Goal: Transaction & Acquisition: Purchase product/service

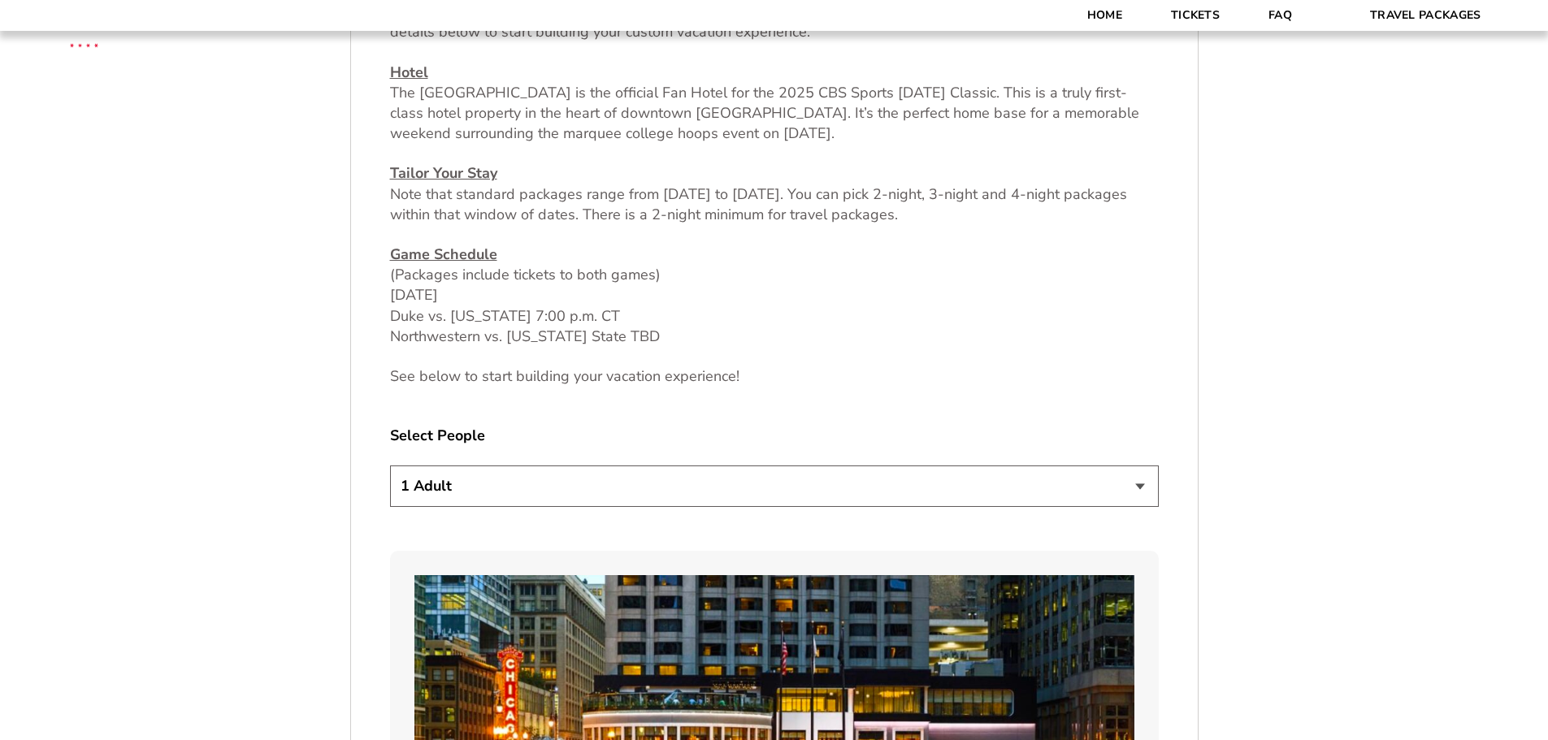
scroll to position [731, 0]
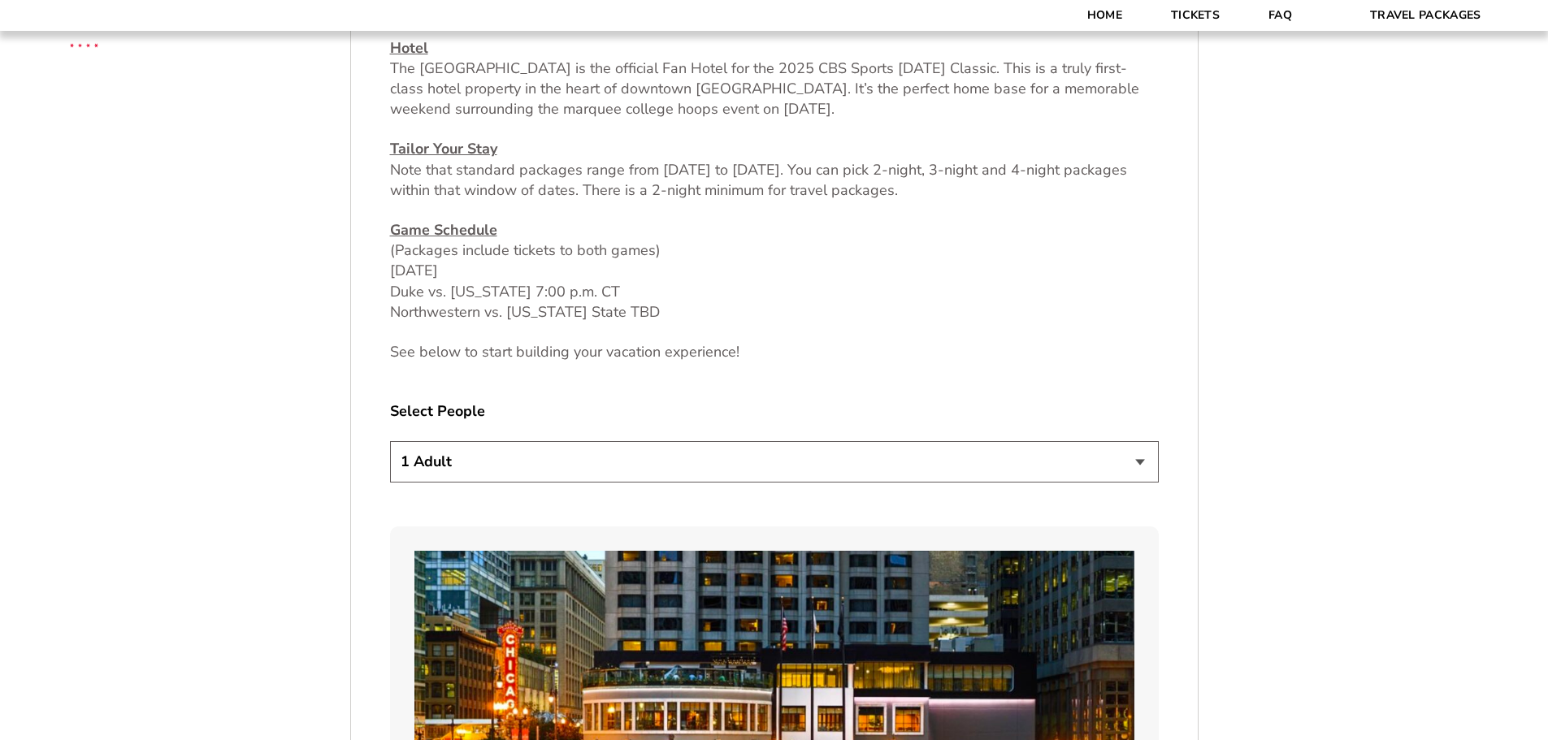
click at [773, 478] on select "1 Adult 2 Adults 3 Adults 4 Adults 2 Adults + 1 Child 2 Adults + 2 Children 2 A…" at bounding box center [774, 461] width 769 height 41
select select "2 Adults"
click at [390, 441] on select "1 Adult 2 Adults 3 Adults 4 Adults 2 Adults + 1 Child 2 Adults + 2 Children 2 A…" at bounding box center [774, 461] width 769 height 41
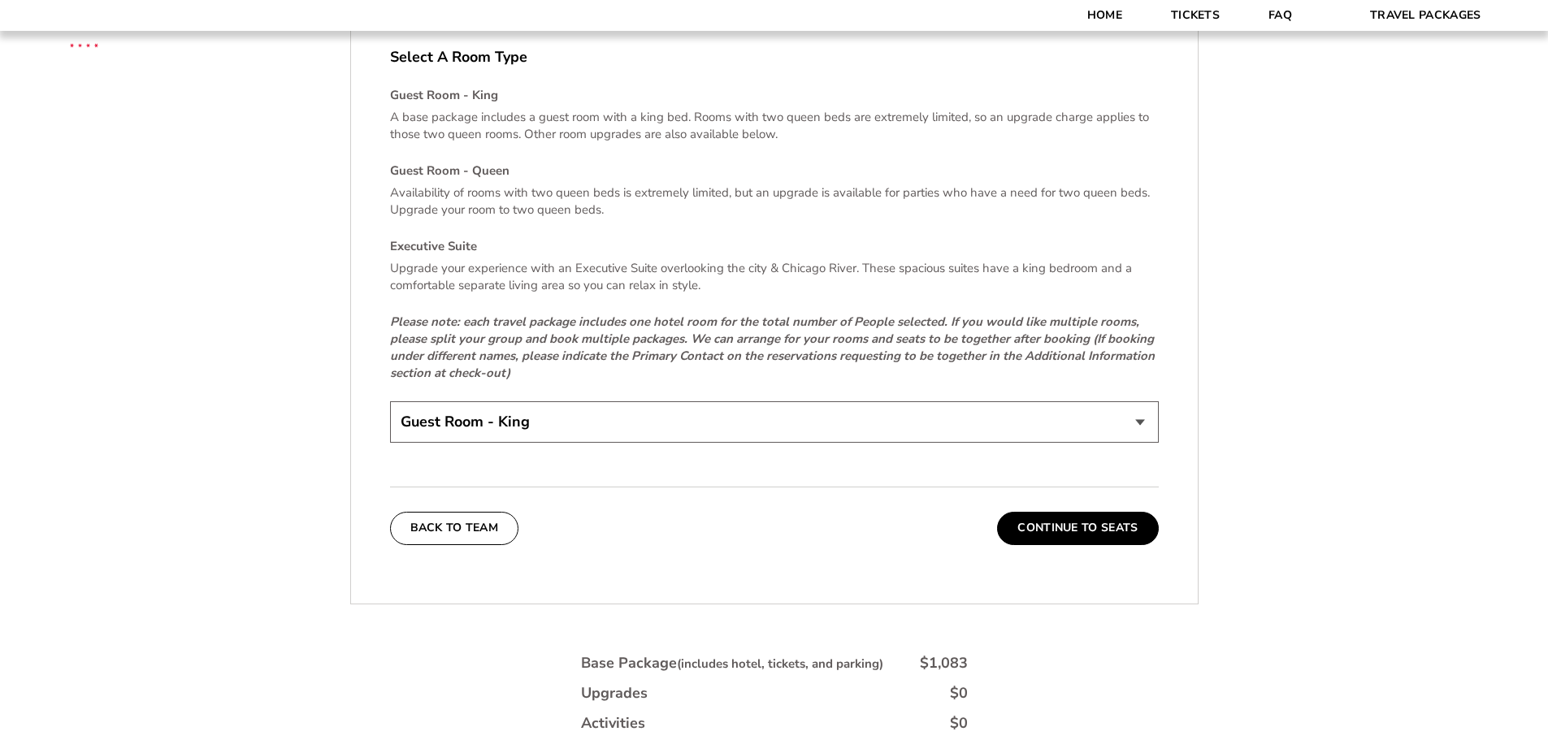
scroll to position [2437, 0]
click at [1040, 528] on button "Continue To Seats" at bounding box center [1077, 529] width 161 height 32
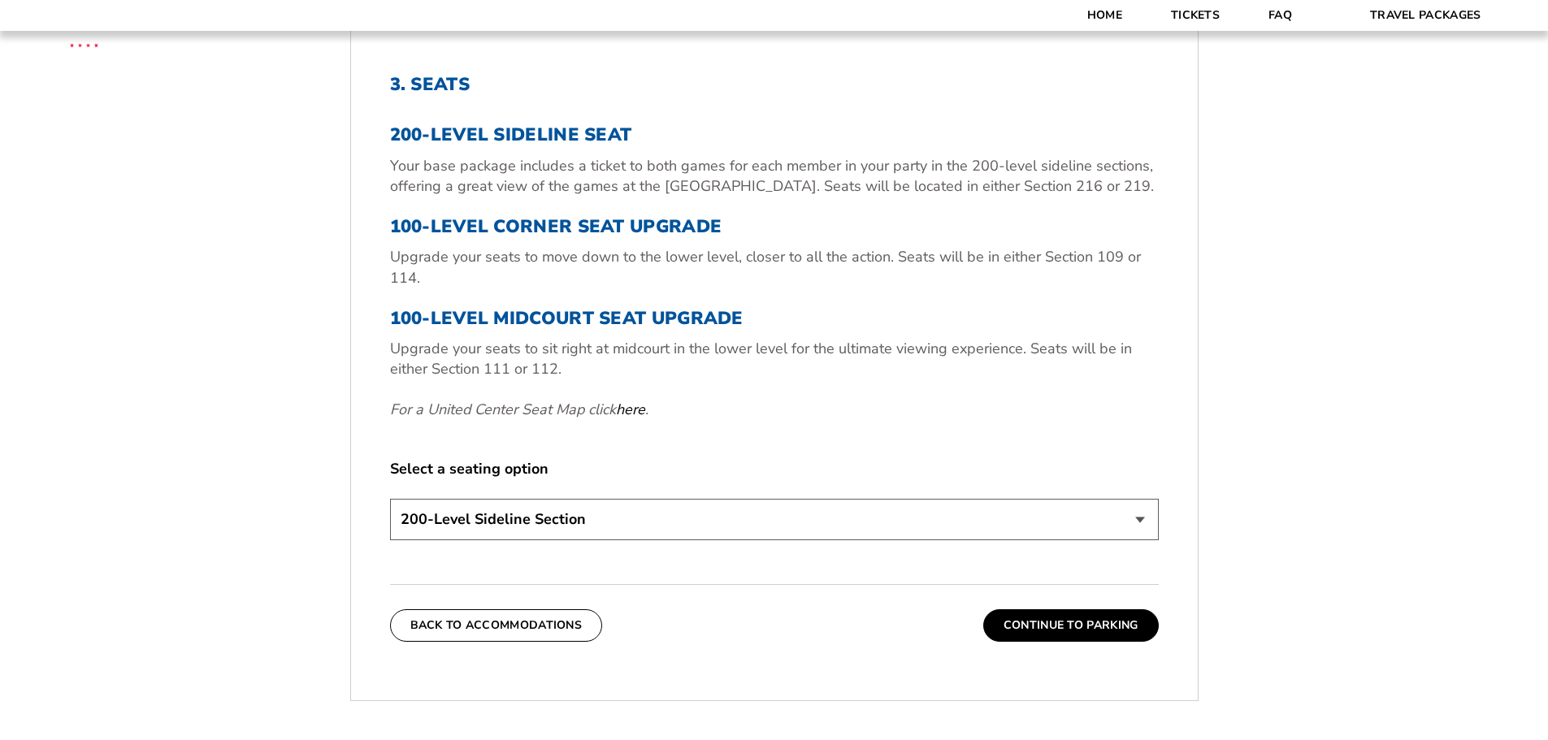
scroll to position [594, 0]
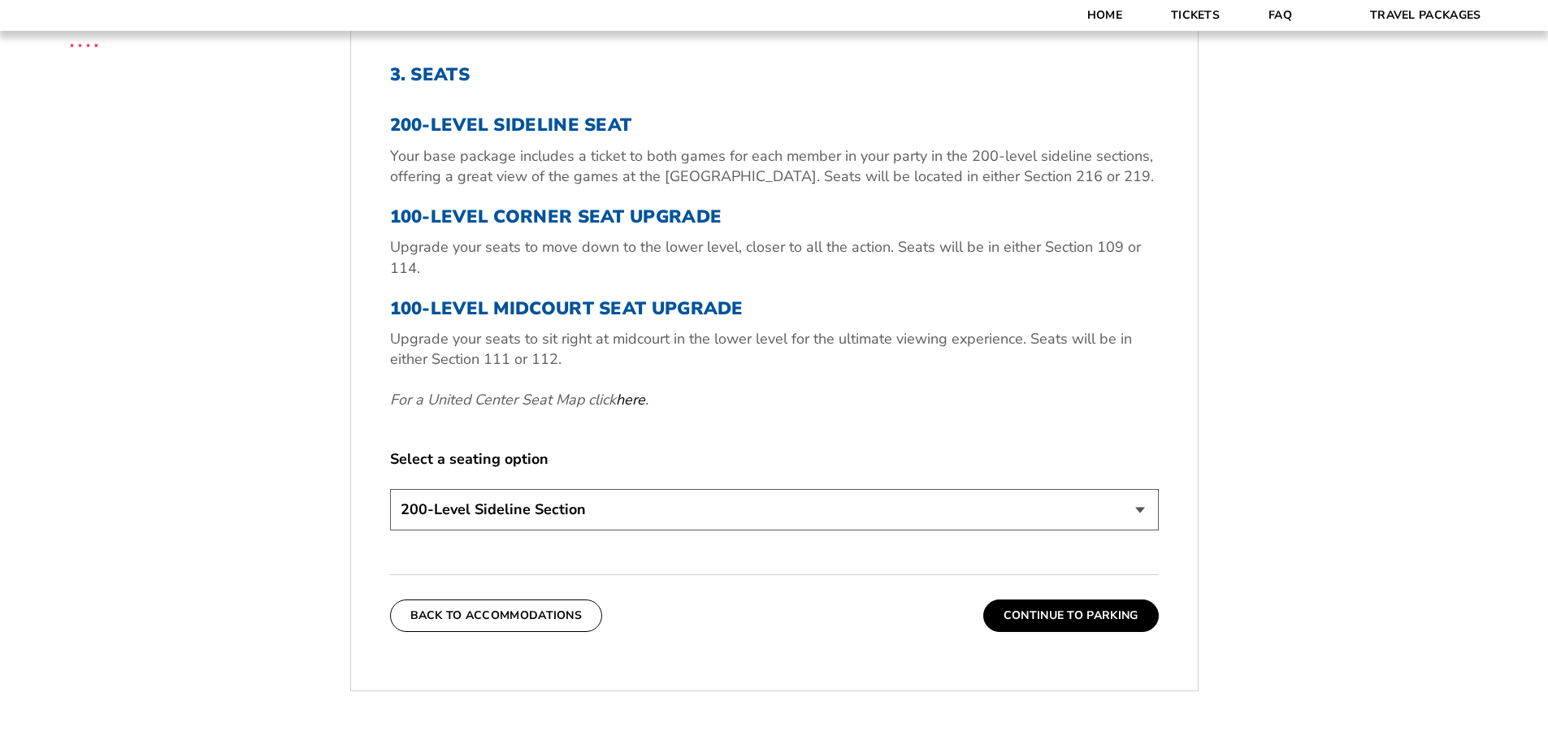
click at [820, 504] on select "200-Level Sideline Section 100-Level Corner Seat Upgrade (+$80 per person) 100-…" at bounding box center [774, 509] width 769 height 41
click at [764, 441] on div "3. Seats 200-Level Sideline Seat Your base package includes a ticket to both ga…" at bounding box center [774, 299] width 769 height 471
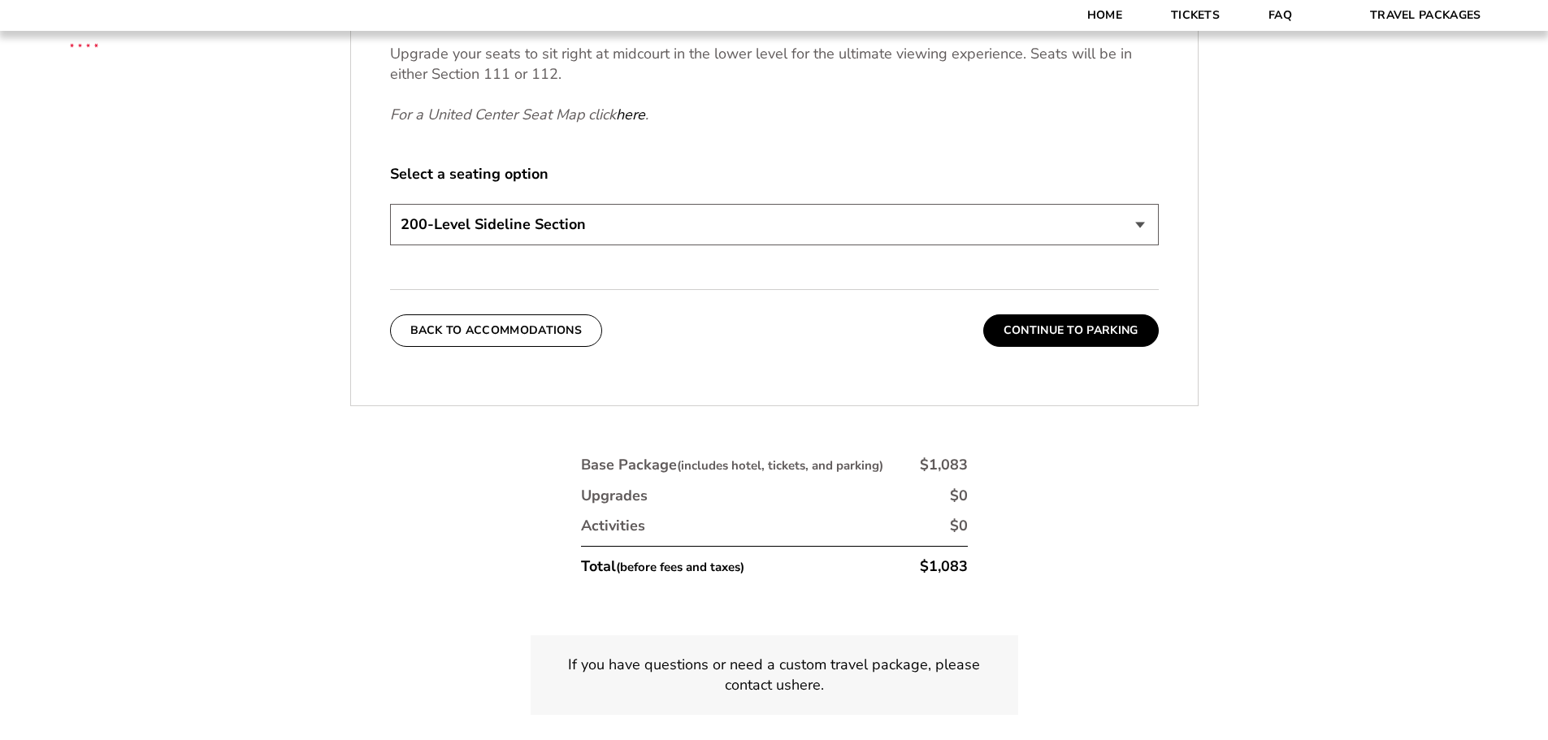
scroll to position [919, 0]
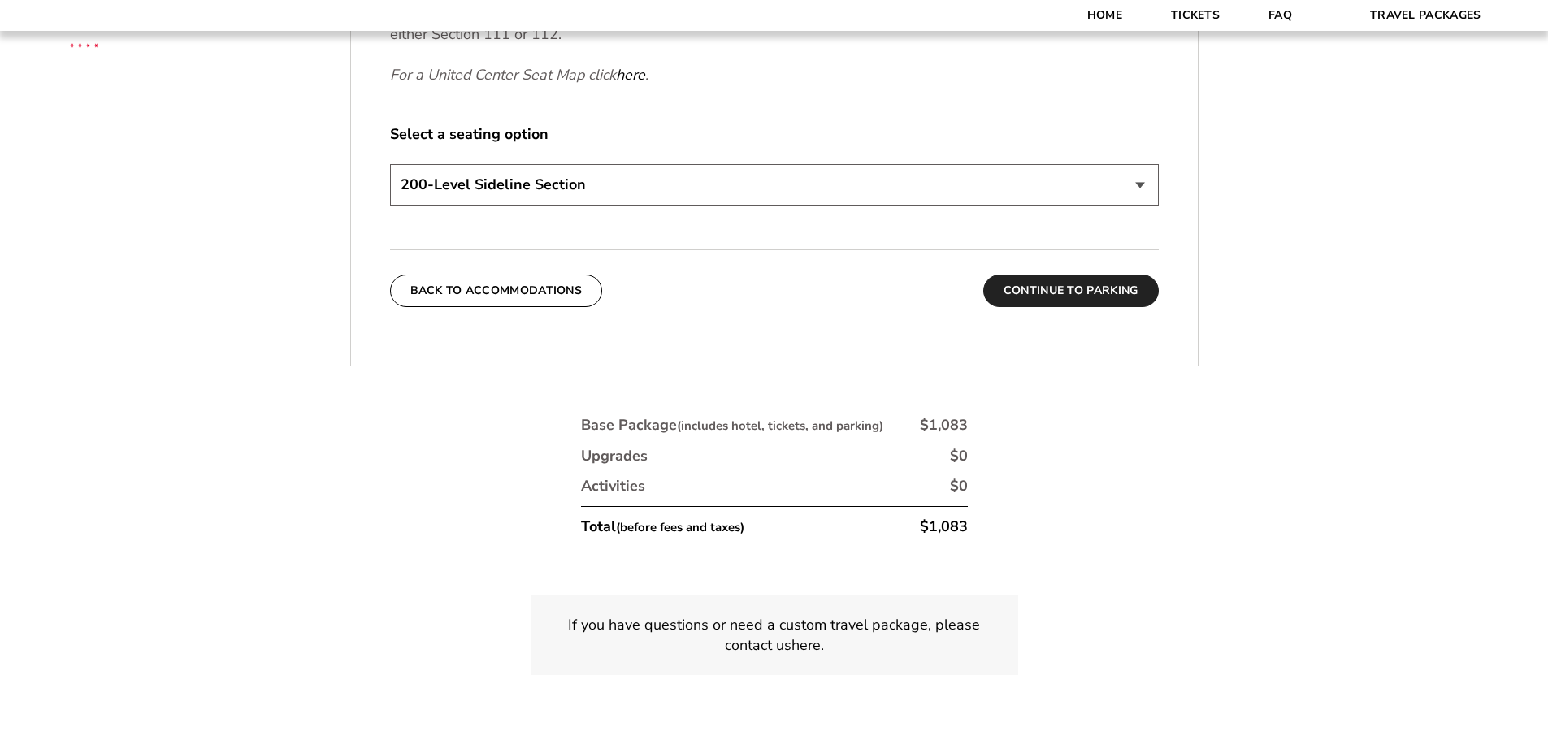
click at [1023, 295] on button "Continue To Parking" at bounding box center [1070, 291] width 175 height 32
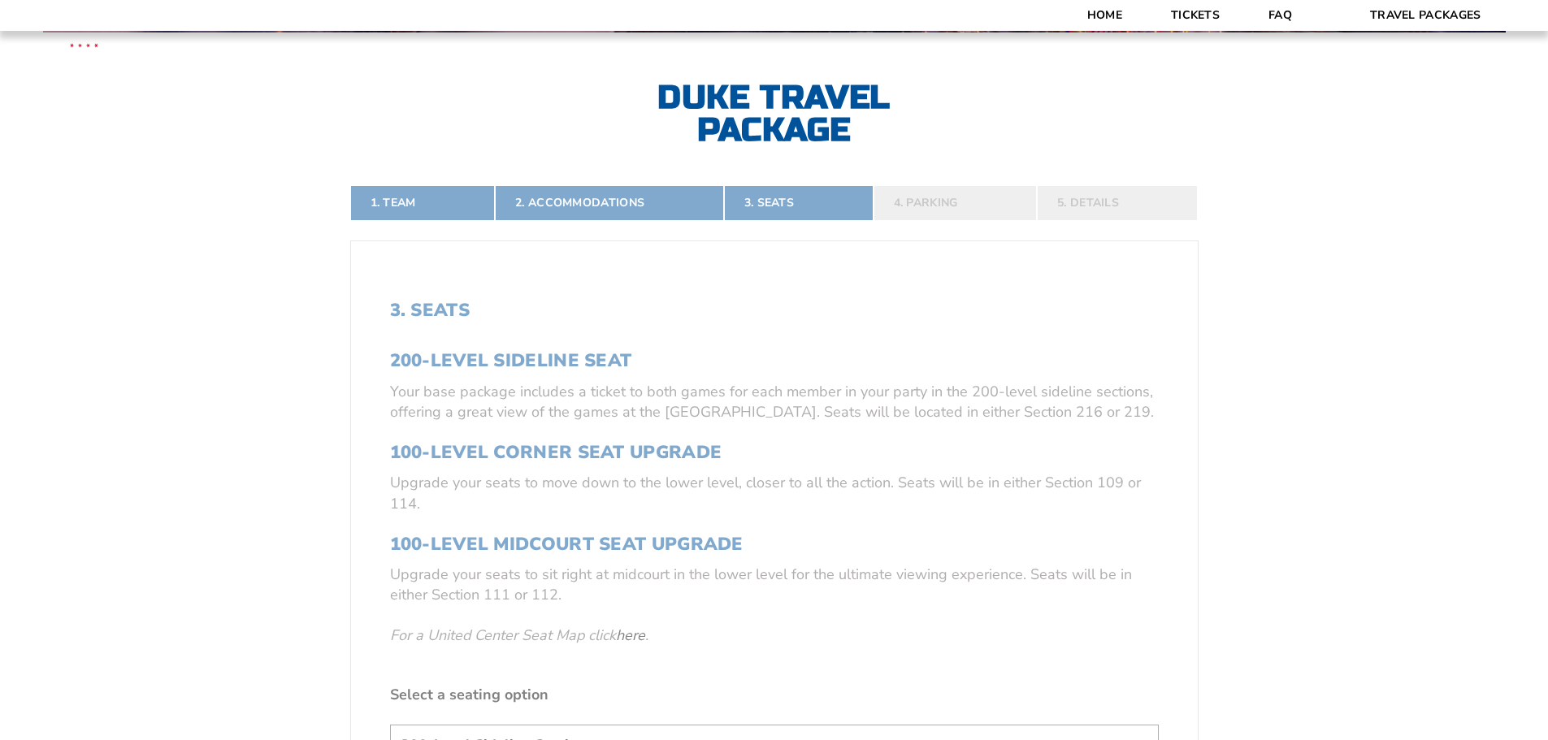
scroll to position [350, 0]
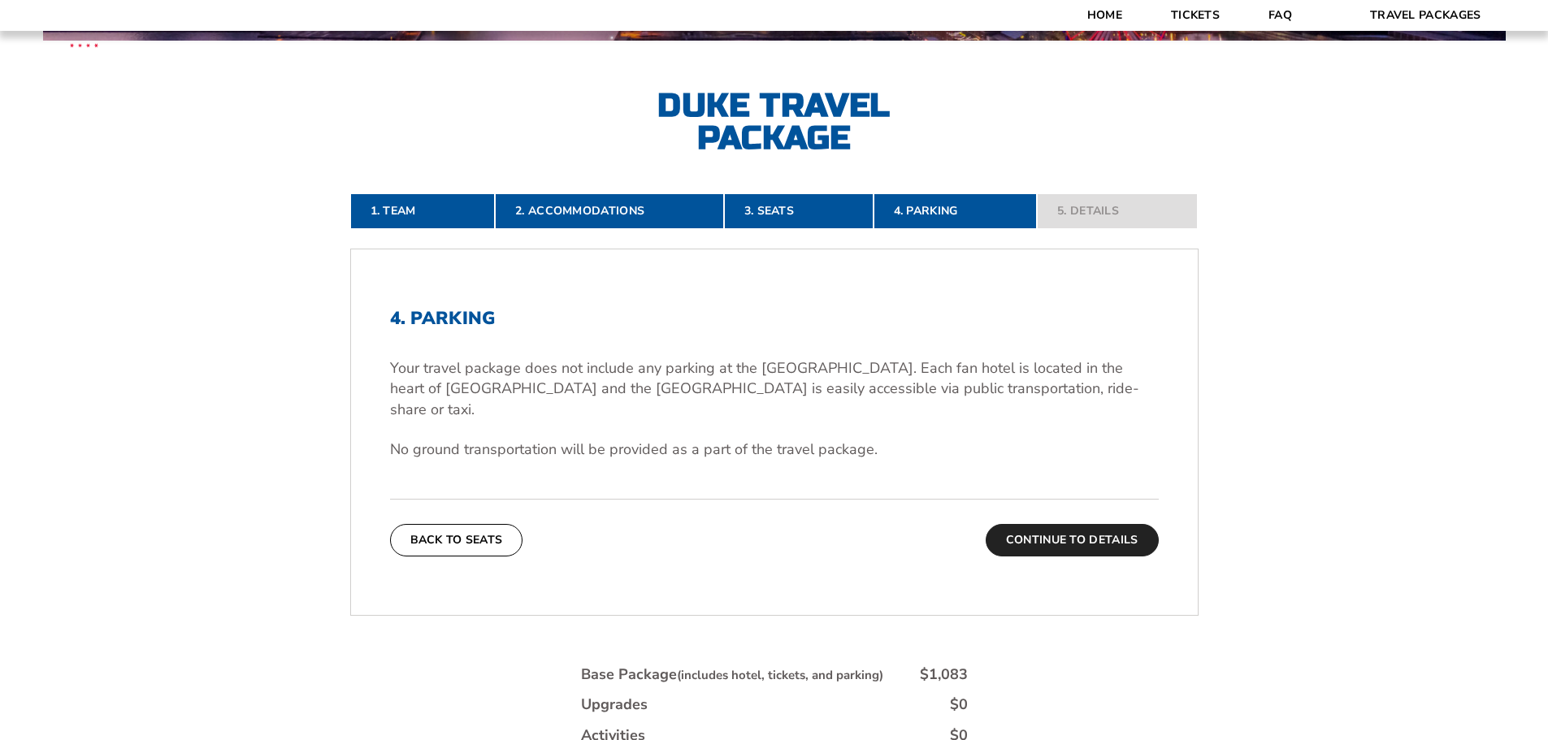
click at [1042, 524] on button "Continue To Details" at bounding box center [1071, 540] width 173 height 32
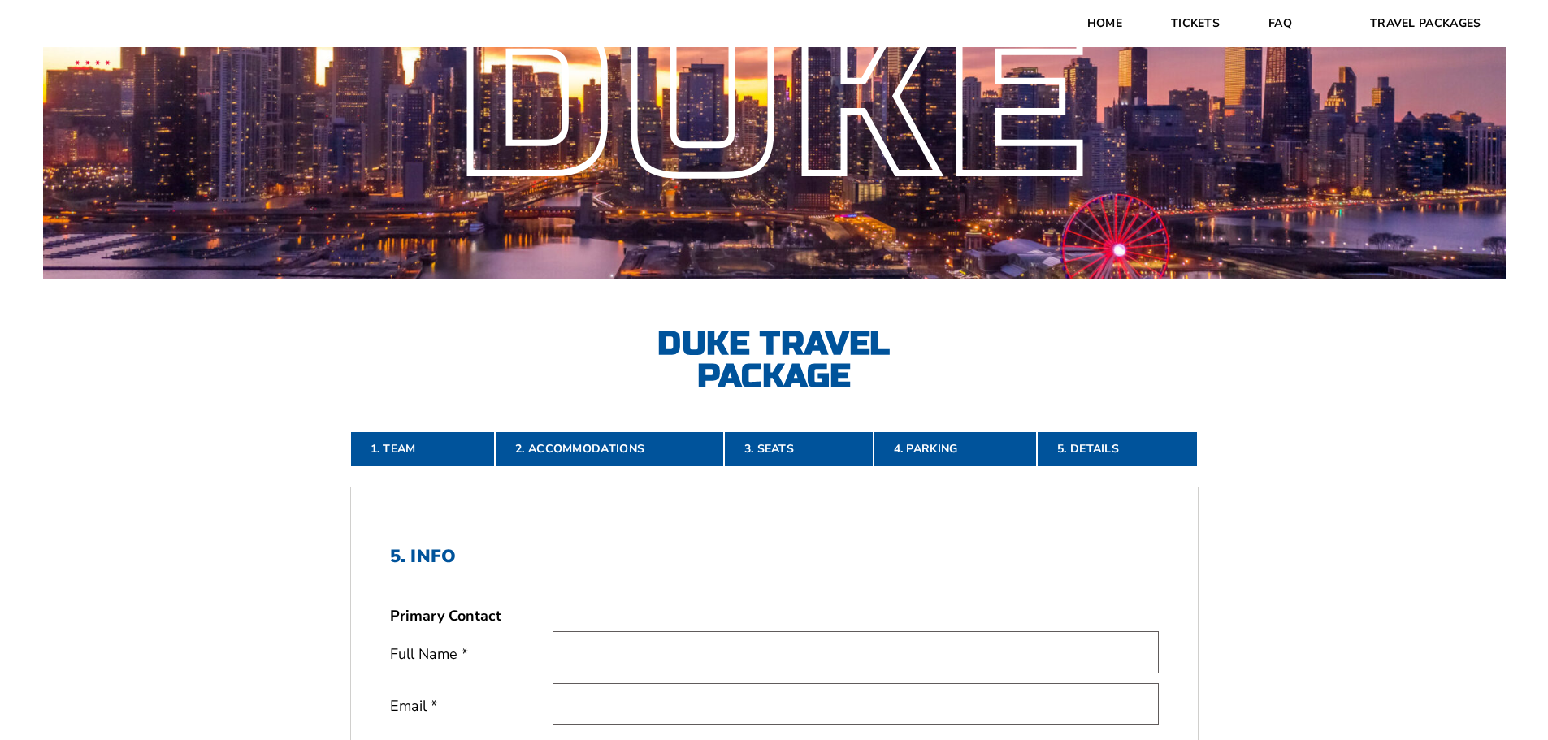
scroll to position [0, 0]
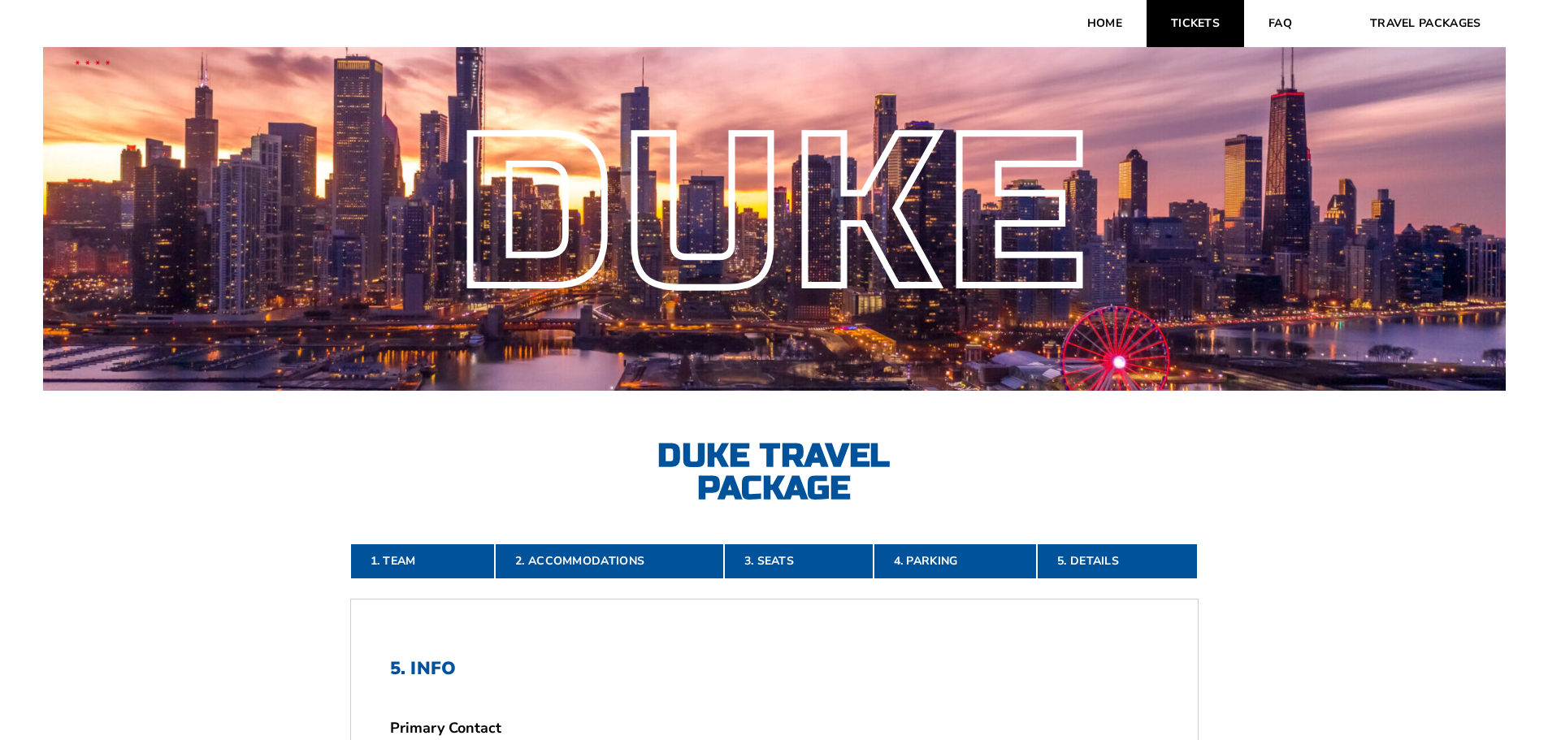
click at [1202, 21] on link "Tickets" at bounding box center [1194, 23] width 97 height 47
